Goal: Information Seeking & Learning: Learn about a topic

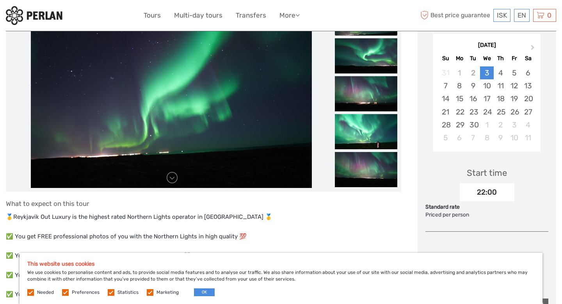
scroll to position [155, 0]
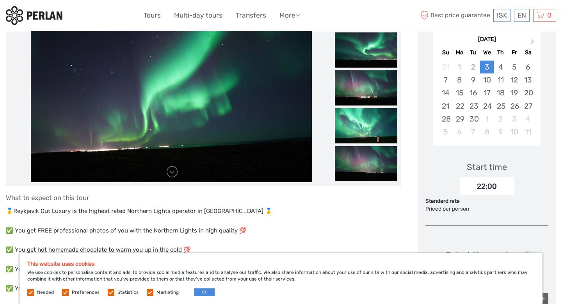
click at [148, 294] on label at bounding box center [150, 292] width 7 height 7
click at [0, 0] on input "checkbox" at bounding box center [0, 0] width 0 height 0
click at [112, 294] on label at bounding box center [111, 292] width 7 height 7
click at [0, 0] on input "checkbox" at bounding box center [0, 0] width 0 height 0
click at [62, 295] on label at bounding box center [65, 292] width 7 height 7
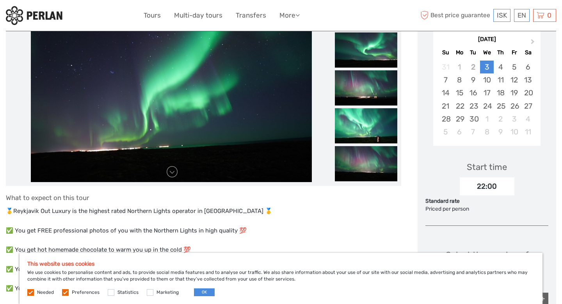
click at [0, 0] on input "checkbox" at bounding box center [0, 0] width 0 height 0
click at [206, 294] on button "OK" at bounding box center [204, 292] width 21 height 8
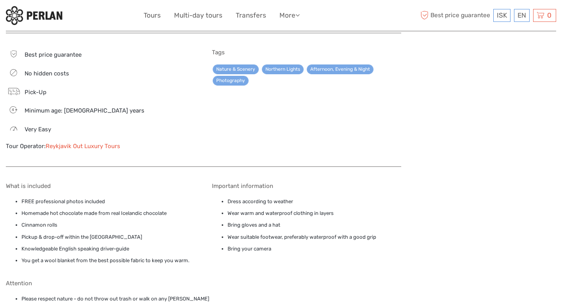
scroll to position [1040, 0]
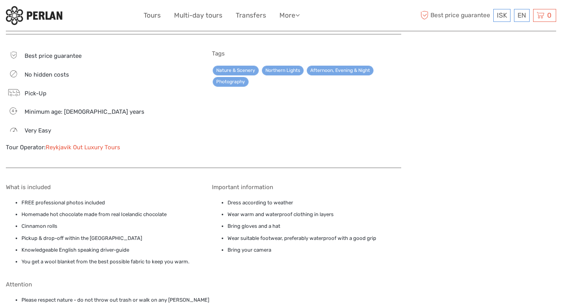
click at [369, 228] on li "Bring gloves and a hat" at bounding box center [315, 226] width 174 height 9
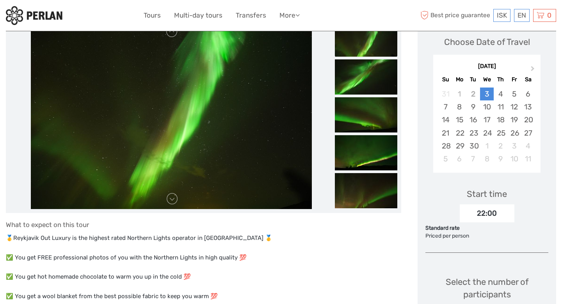
scroll to position [94, 0]
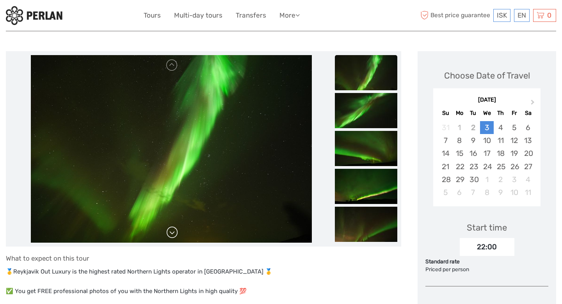
click at [174, 236] on link at bounding box center [172, 232] width 12 height 12
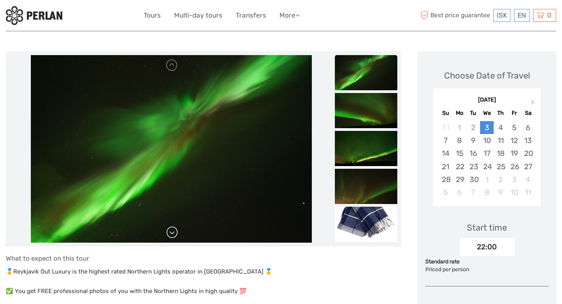
click at [174, 236] on link at bounding box center [172, 232] width 12 height 12
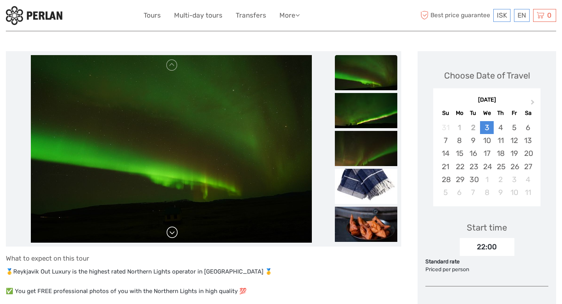
click at [174, 236] on link at bounding box center [172, 232] width 12 height 12
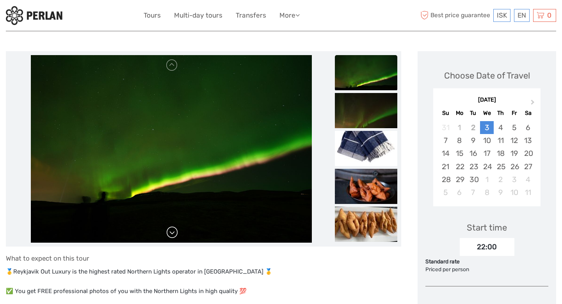
click at [174, 236] on link at bounding box center [172, 232] width 12 height 12
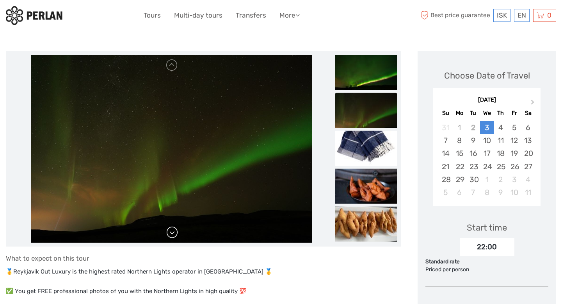
click at [174, 236] on link at bounding box center [172, 232] width 12 height 12
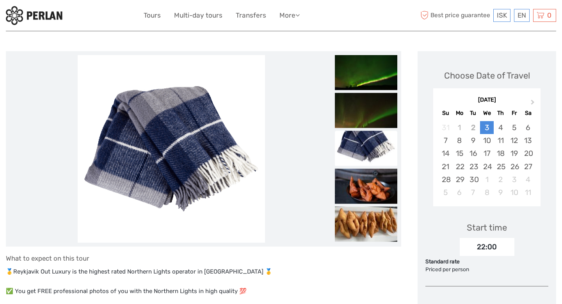
click at [174, 236] on link at bounding box center [172, 232] width 12 height 12
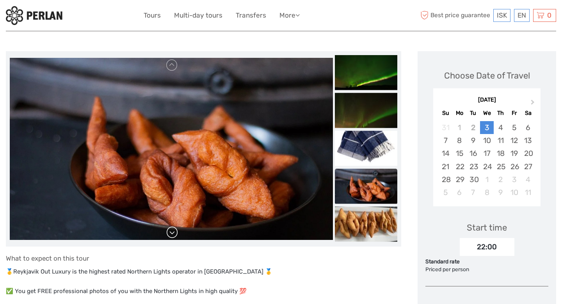
click at [174, 236] on link at bounding box center [172, 232] width 12 height 12
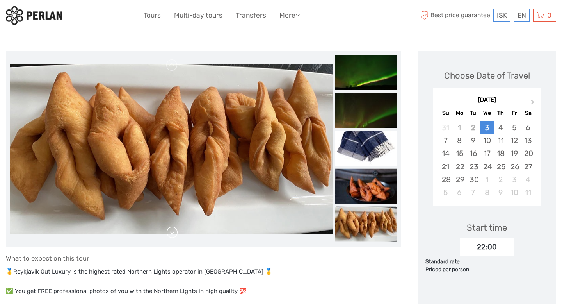
click at [174, 236] on link at bounding box center [172, 232] width 12 height 12
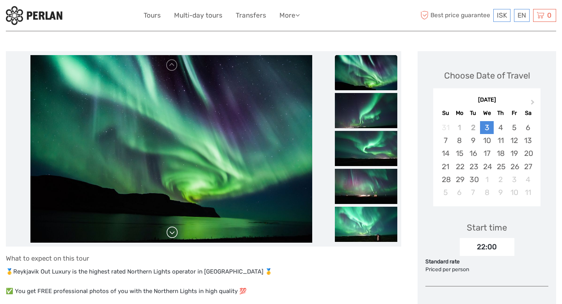
click at [174, 236] on link at bounding box center [172, 232] width 12 height 12
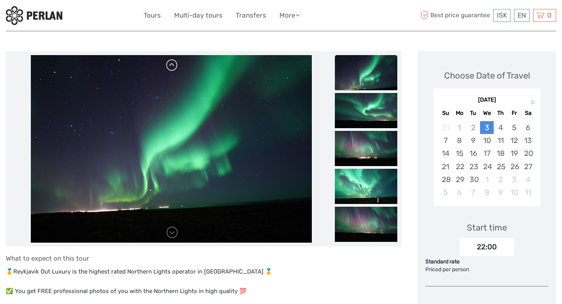
click at [173, 66] on link at bounding box center [172, 65] width 12 height 12
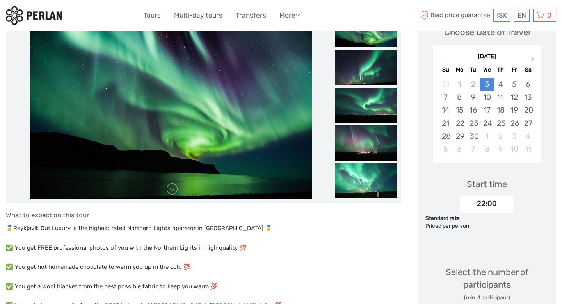
scroll to position [0, 0]
